Goal: Book appointment/travel/reservation

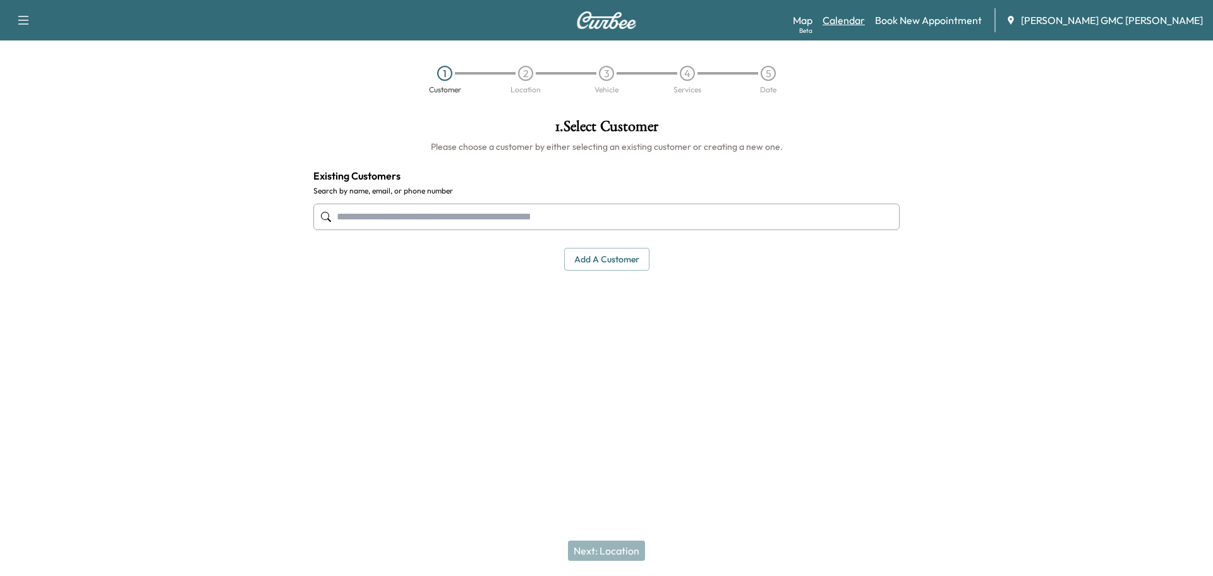
click at [865, 20] on link "Calendar" at bounding box center [844, 20] width 42 height 15
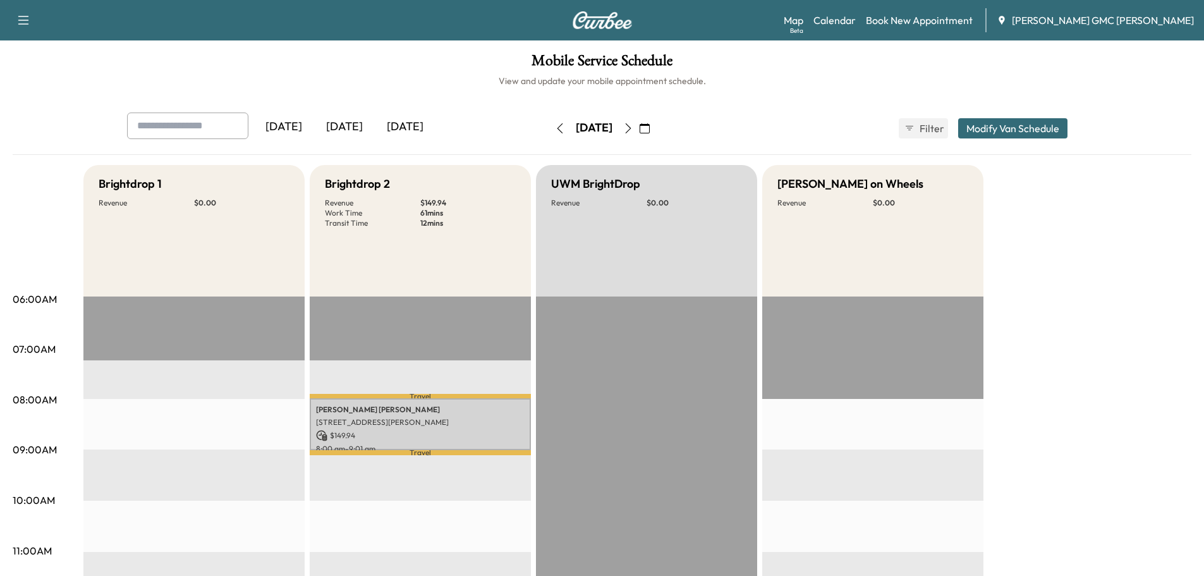
click at [650, 131] on icon "button" at bounding box center [645, 128] width 10 height 10
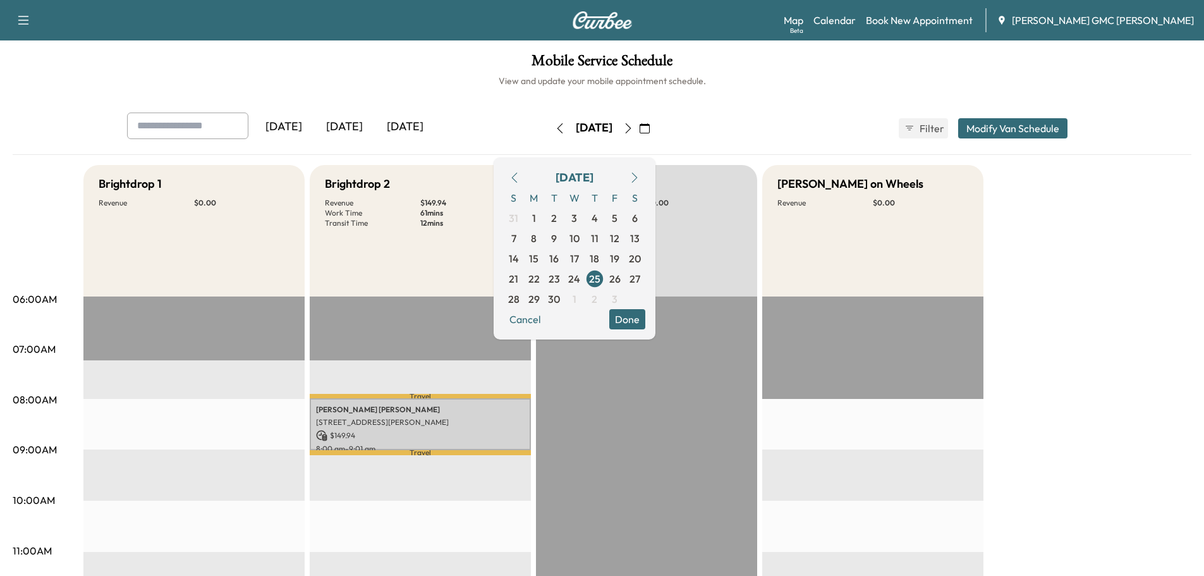
click at [519, 177] on icon "button" at bounding box center [514, 178] width 10 height 10
click at [619, 240] on span "13" at bounding box center [614, 238] width 9 height 15
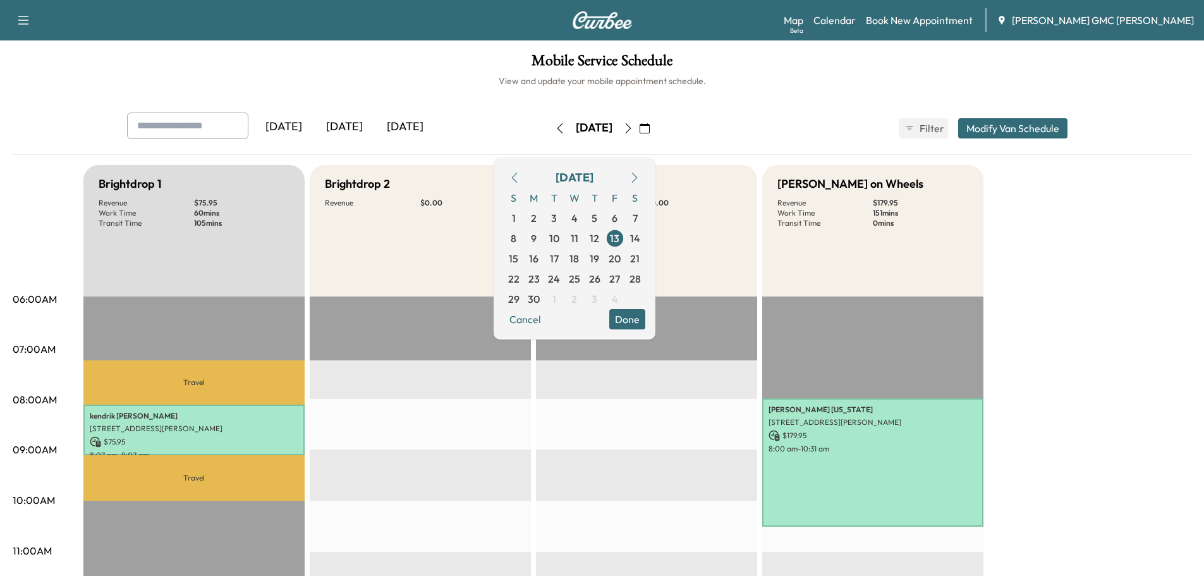
click at [645, 317] on button "Done" at bounding box center [627, 319] width 36 height 20
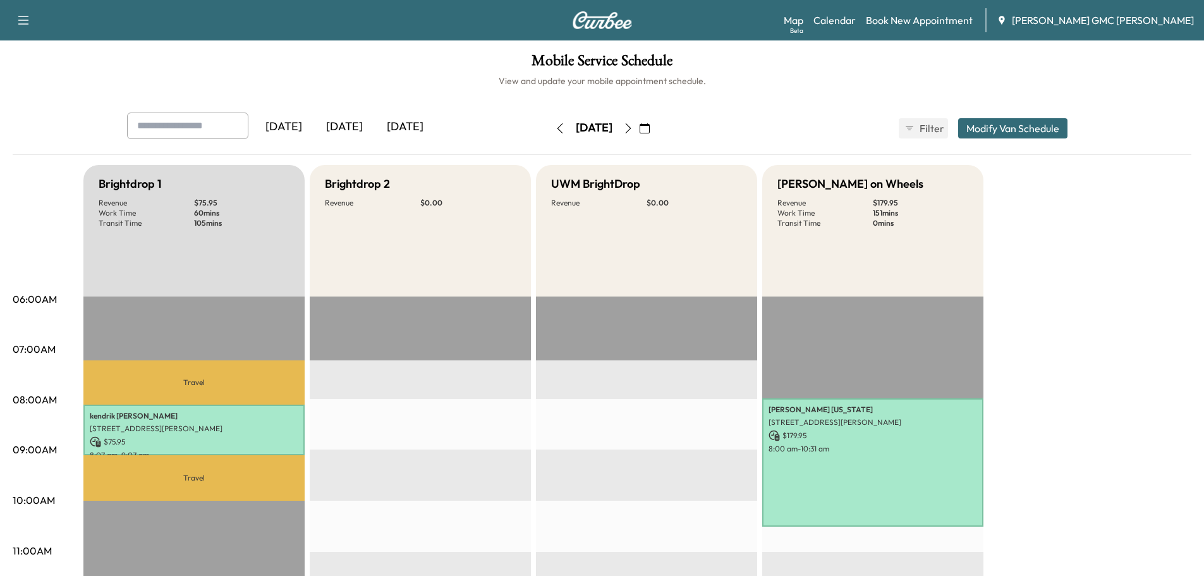
click at [549, 133] on button "button" at bounding box center [559, 128] width 21 height 20
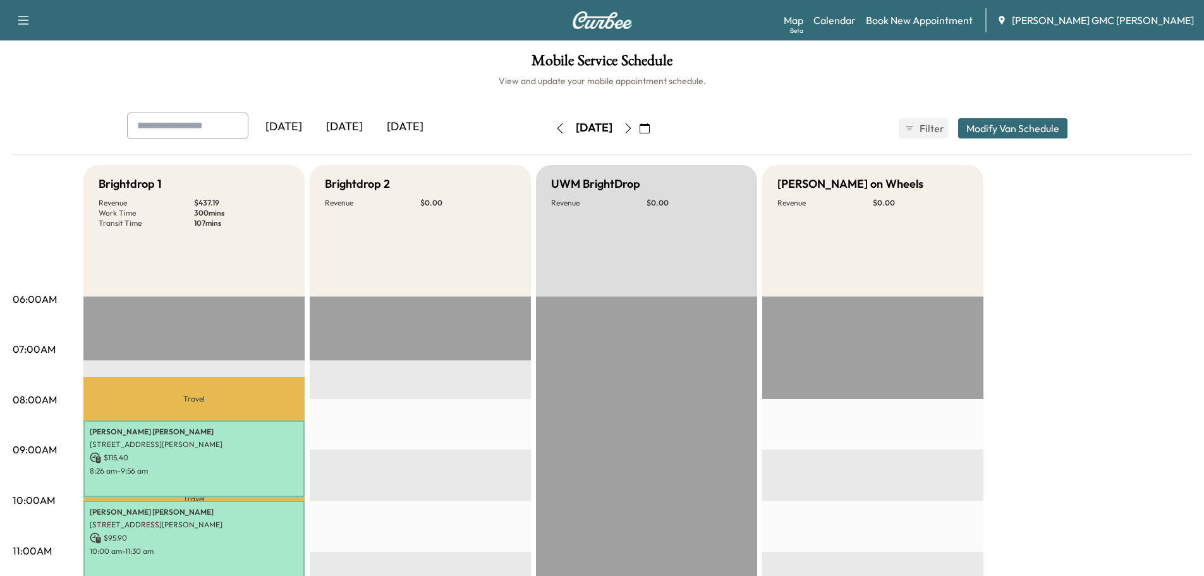
click at [633, 124] on icon "button" at bounding box center [628, 128] width 10 height 10
